Goal: Task Accomplishment & Management: Use online tool/utility

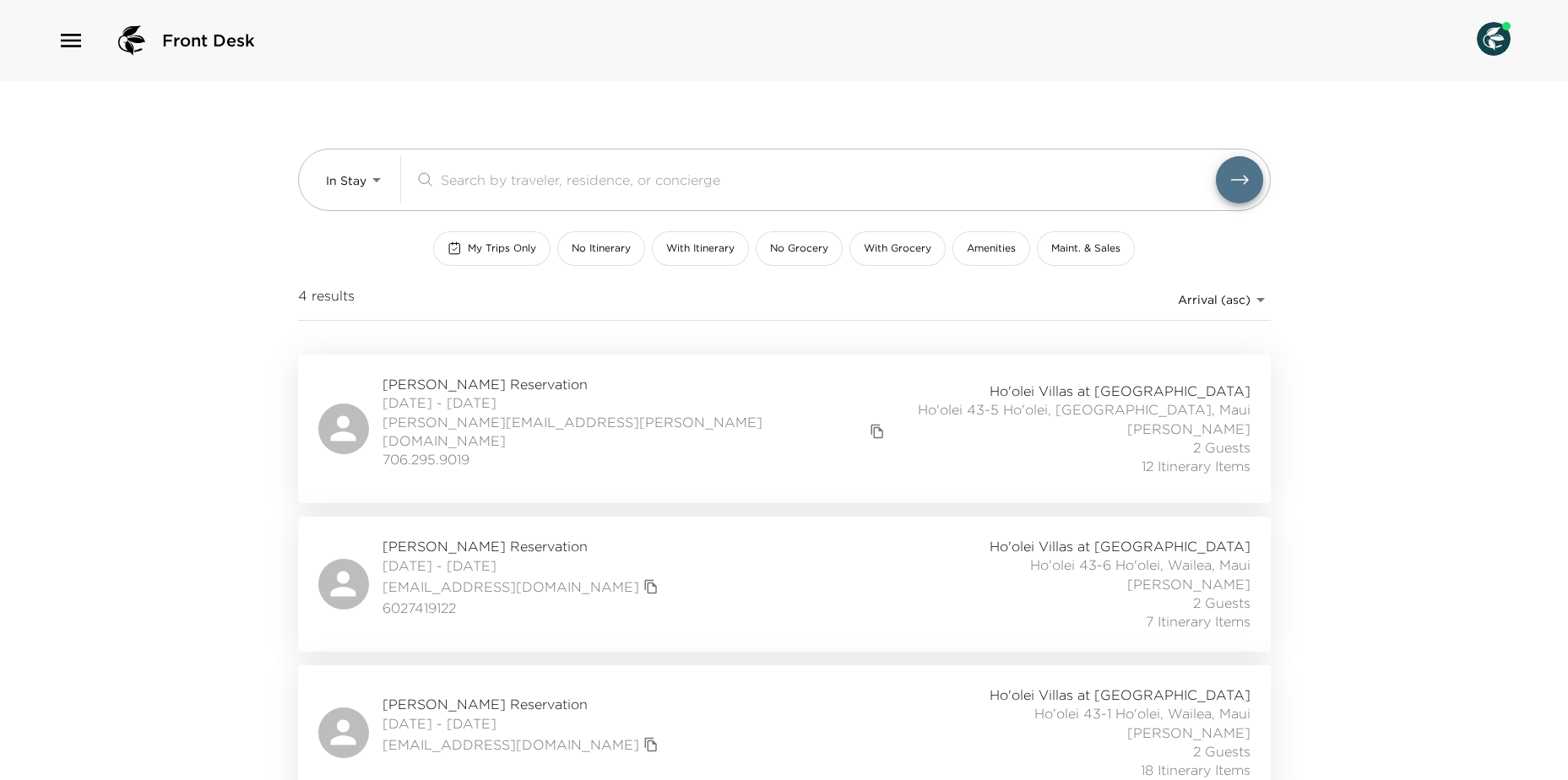
click at [1505, 42] on img at bounding box center [1493, 39] width 34 height 34
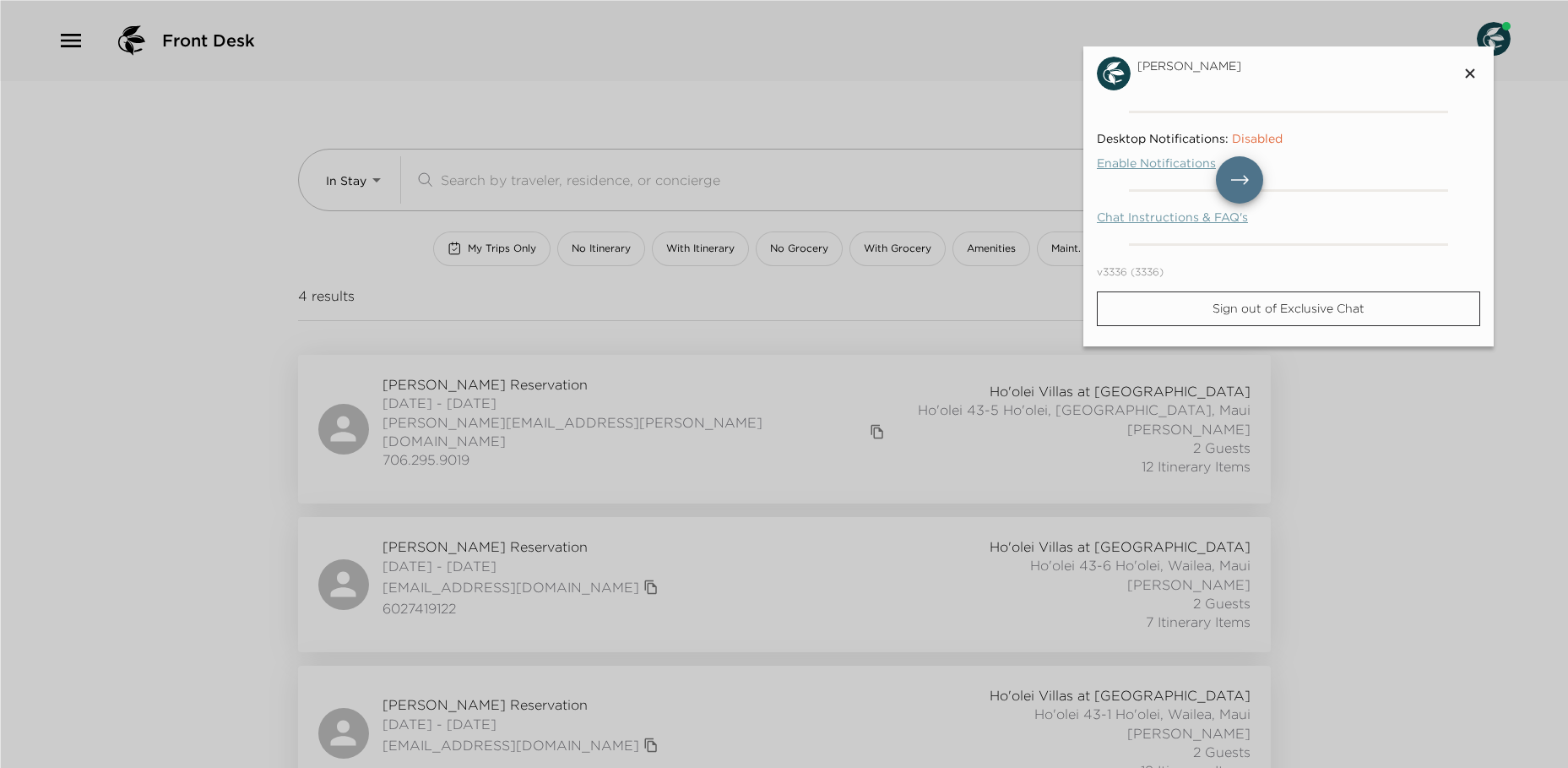
click at [1529, 165] on div at bounding box center [784, 384] width 1568 height 768
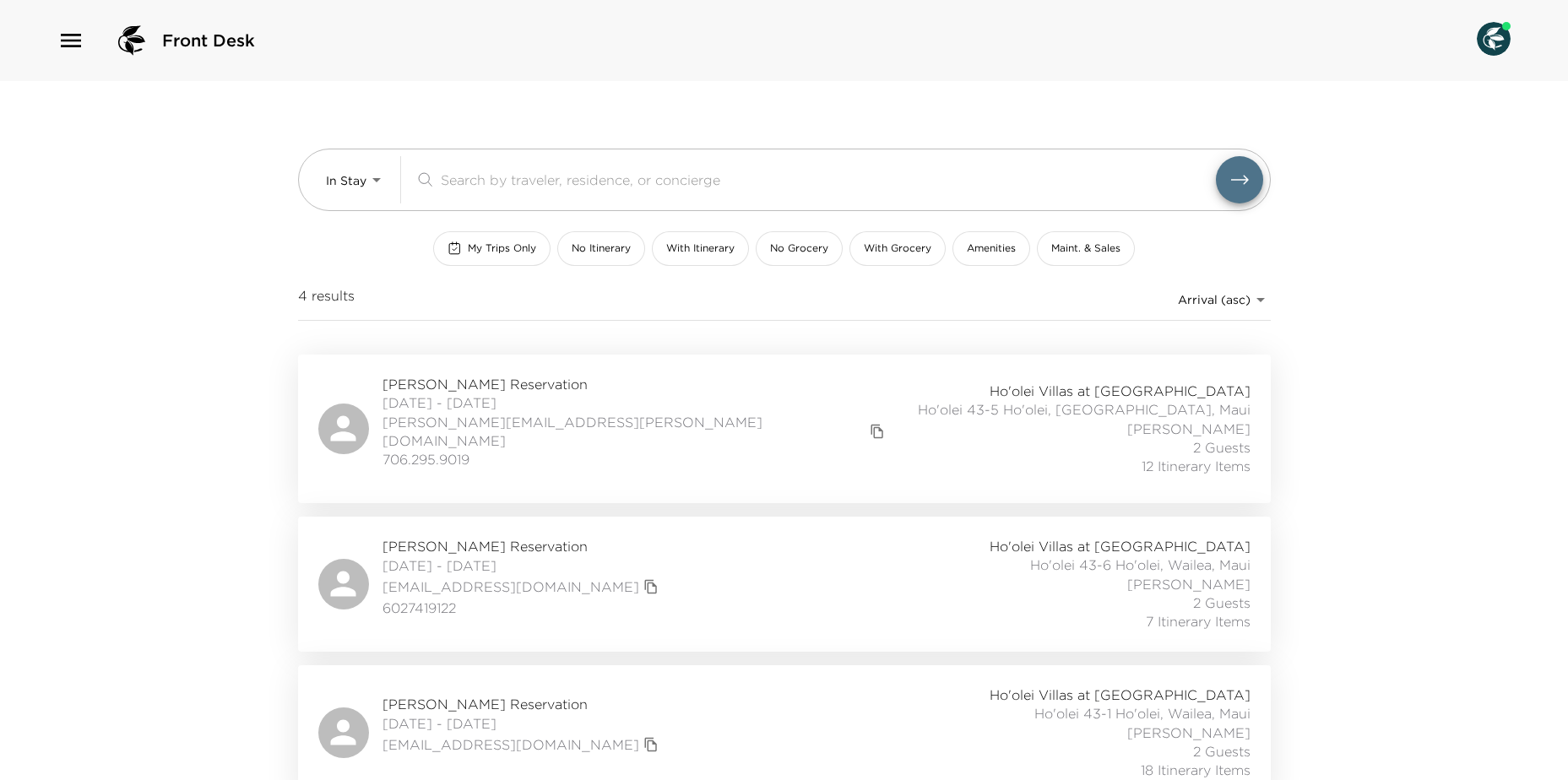
scroll to position [155, 0]
